Goal: Book appointment/travel/reservation

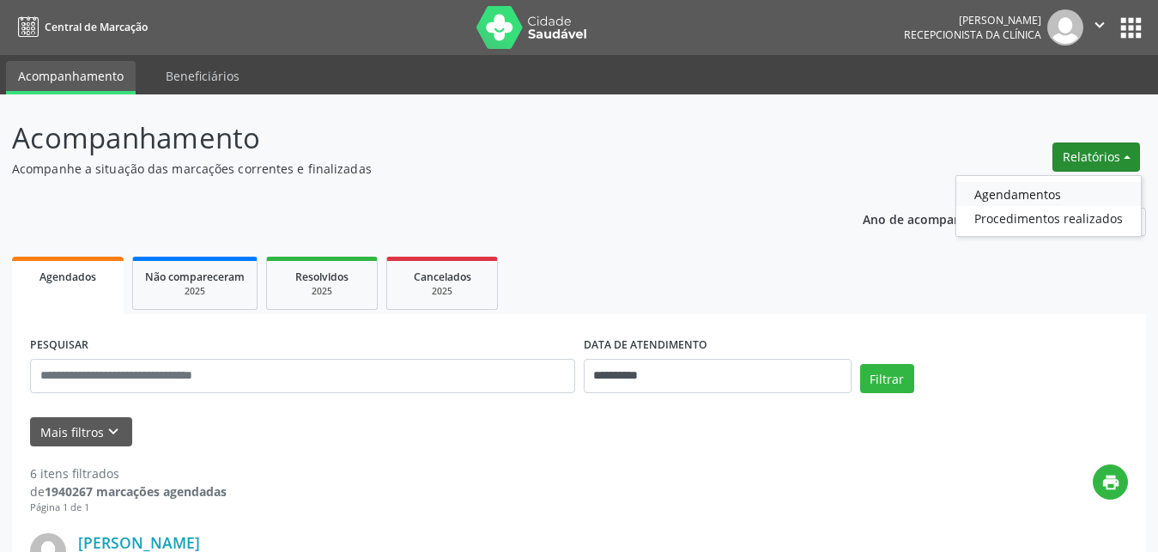
click at [1004, 191] on link "Agendamentos" at bounding box center [1048, 194] width 185 height 24
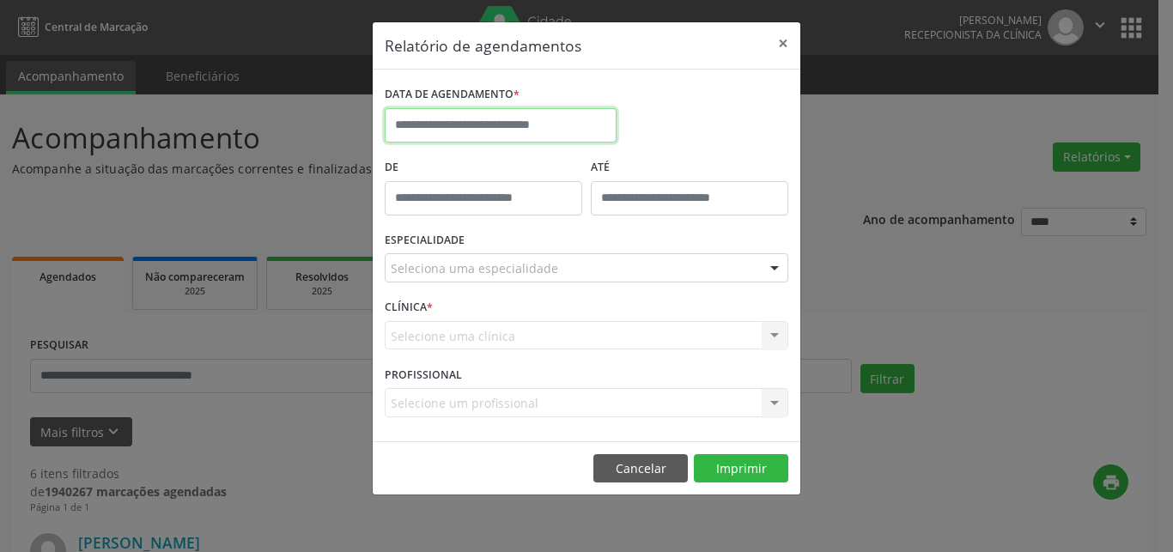
click at [498, 117] on input "text" at bounding box center [501, 125] width 232 height 34
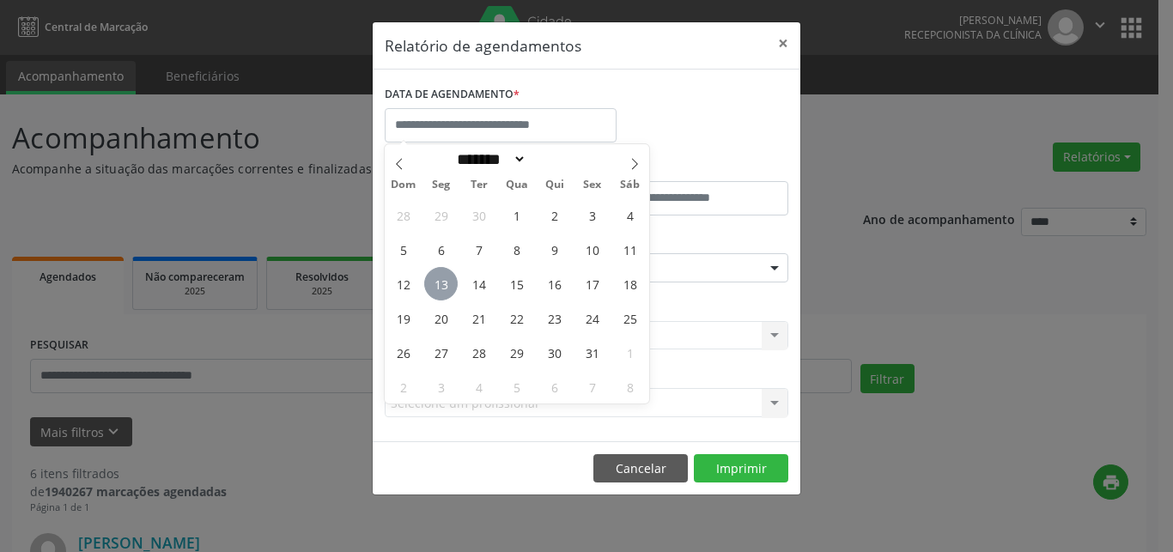
click at [435, 272] on span "13" at bounding box center [440, 283] width 33 height 33
type input "**********"
click at [440, 276] on span "13" at bounding box center [440, 283] width 33 height 33
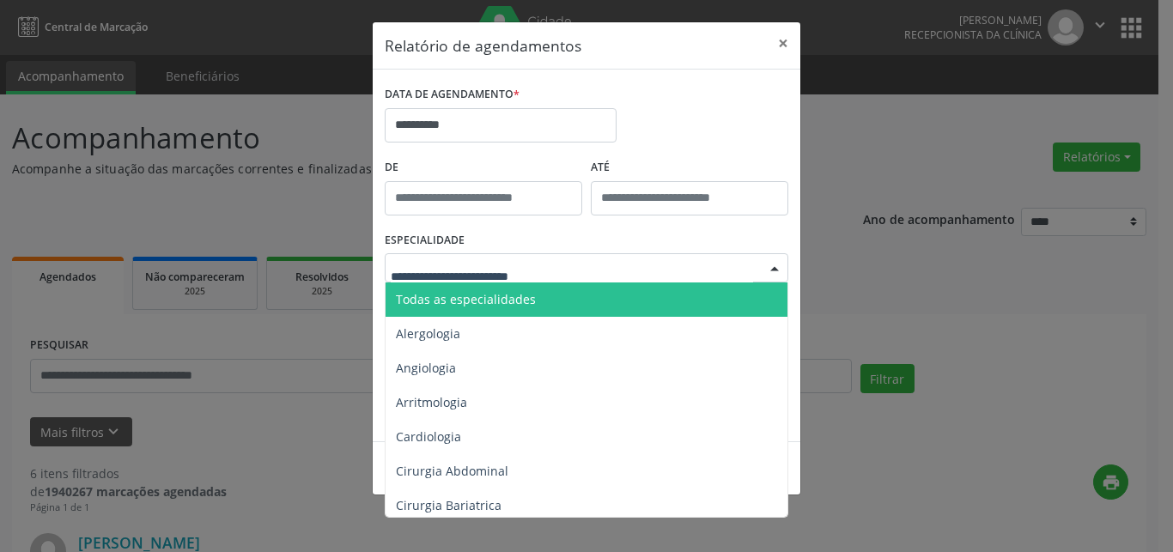
click at [482, 302] on span "Todas as especialidades" at bounding box center [466, 299] width 140 height 16
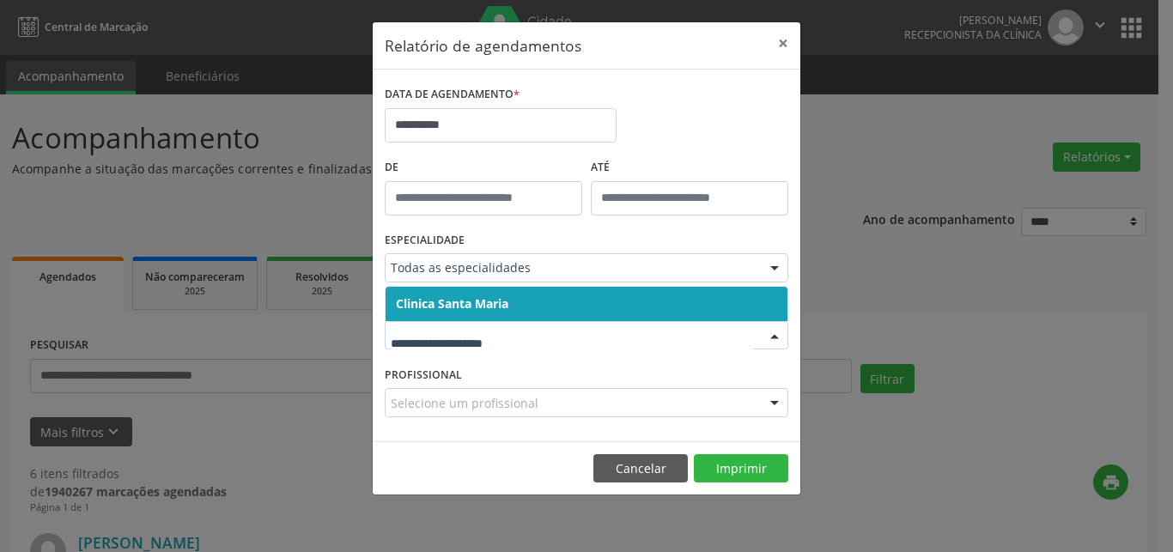
click at [476, 309] on span "Clinica Santa Maria" at bounding box center [452, 303] width 112 height 16
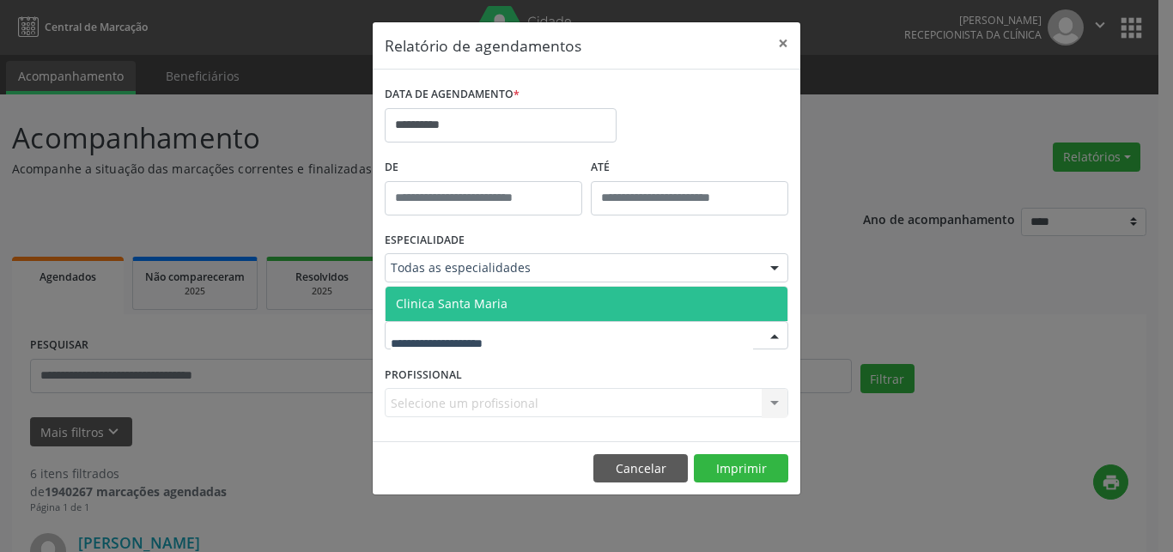
click at [475, 304] on span "Clinica Santa Maria" at bounding box center [452, 303] width 112 height 16
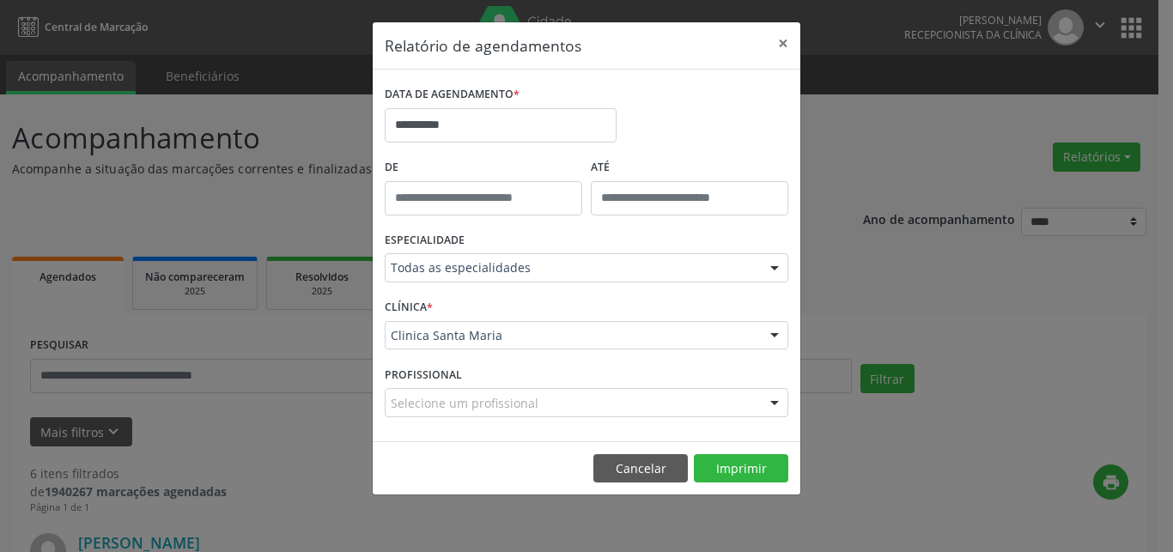
drag, startPoint x: 466, startPoint y: 407, endPoint x: 465, endPoint y: 388, distance: 18.9
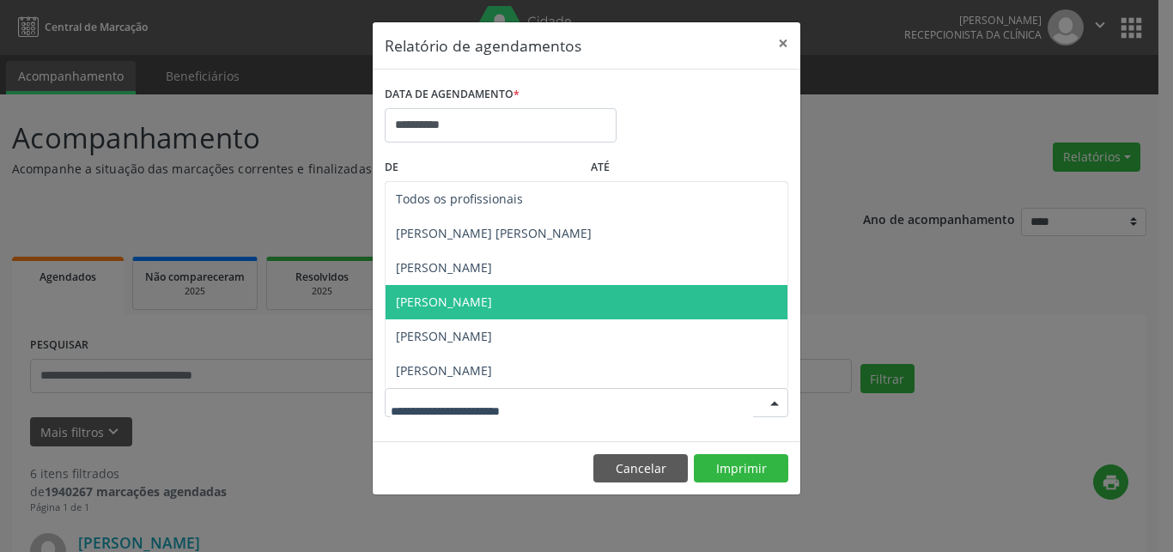
click at [457, 299] on span "[PERSON_NAME]" at bounding box center [444, 302] width 96 height 16
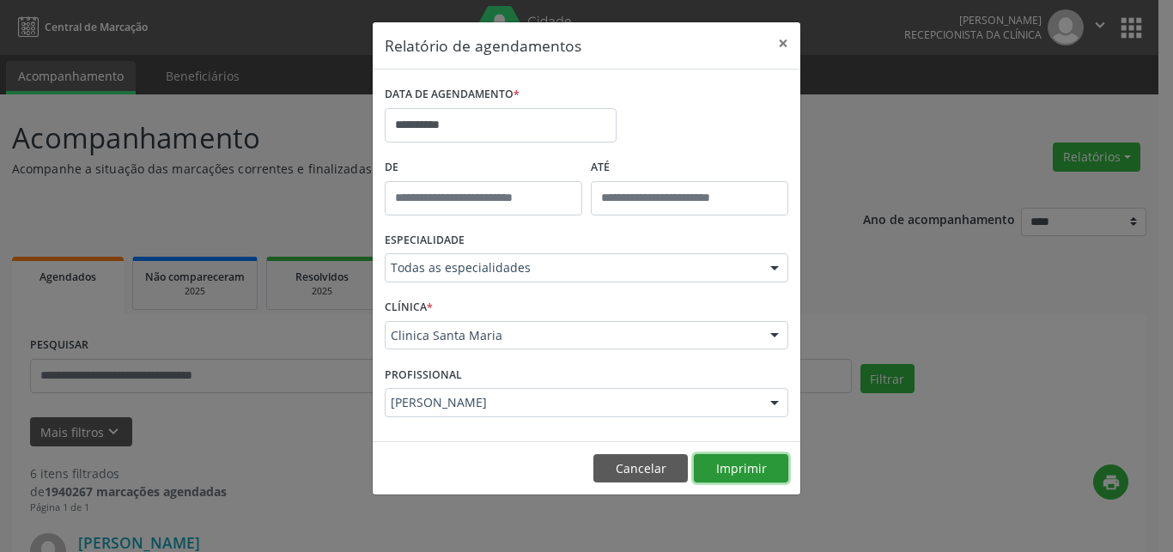
click at [707, 464] on button "Imprimir" at bounding box center [741, 468] width 94 height 29
